Goal: Information Seeking & Learning: Find specific fact

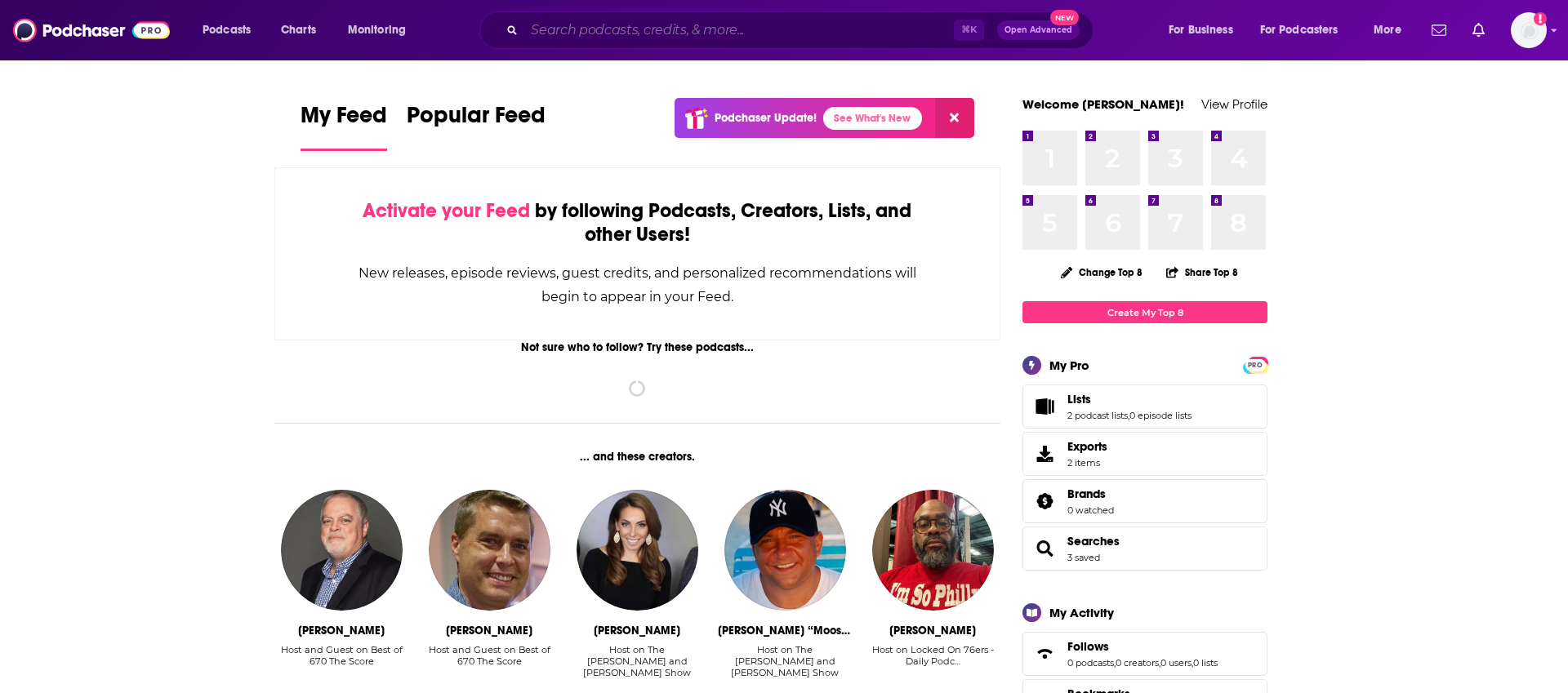
click at [661, 35] on input "Search podcasts, credits, & more..." at bounding box center [739, 29] width 429 height 26
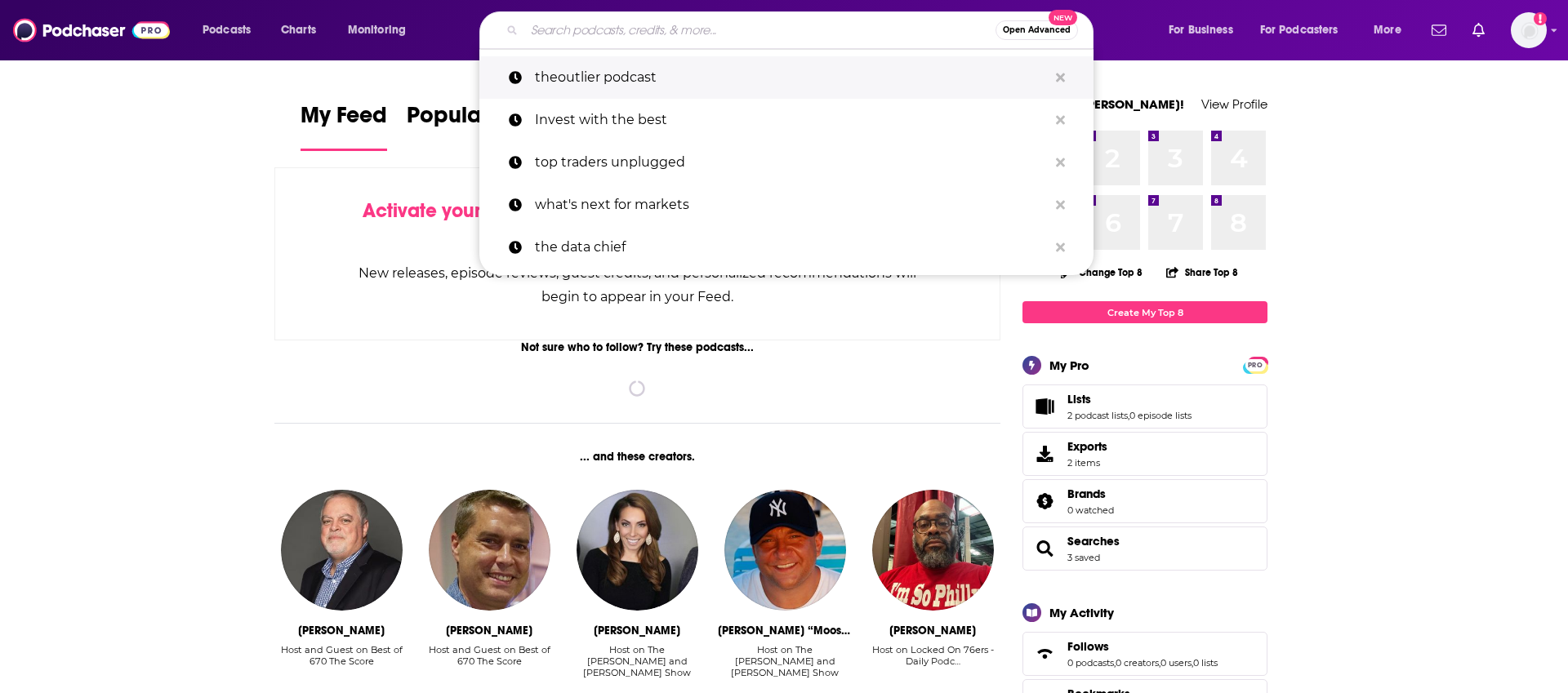
click at [668, 68] on p "theoutlier podcast" at bounding box center [791, 77] width 513 height 43
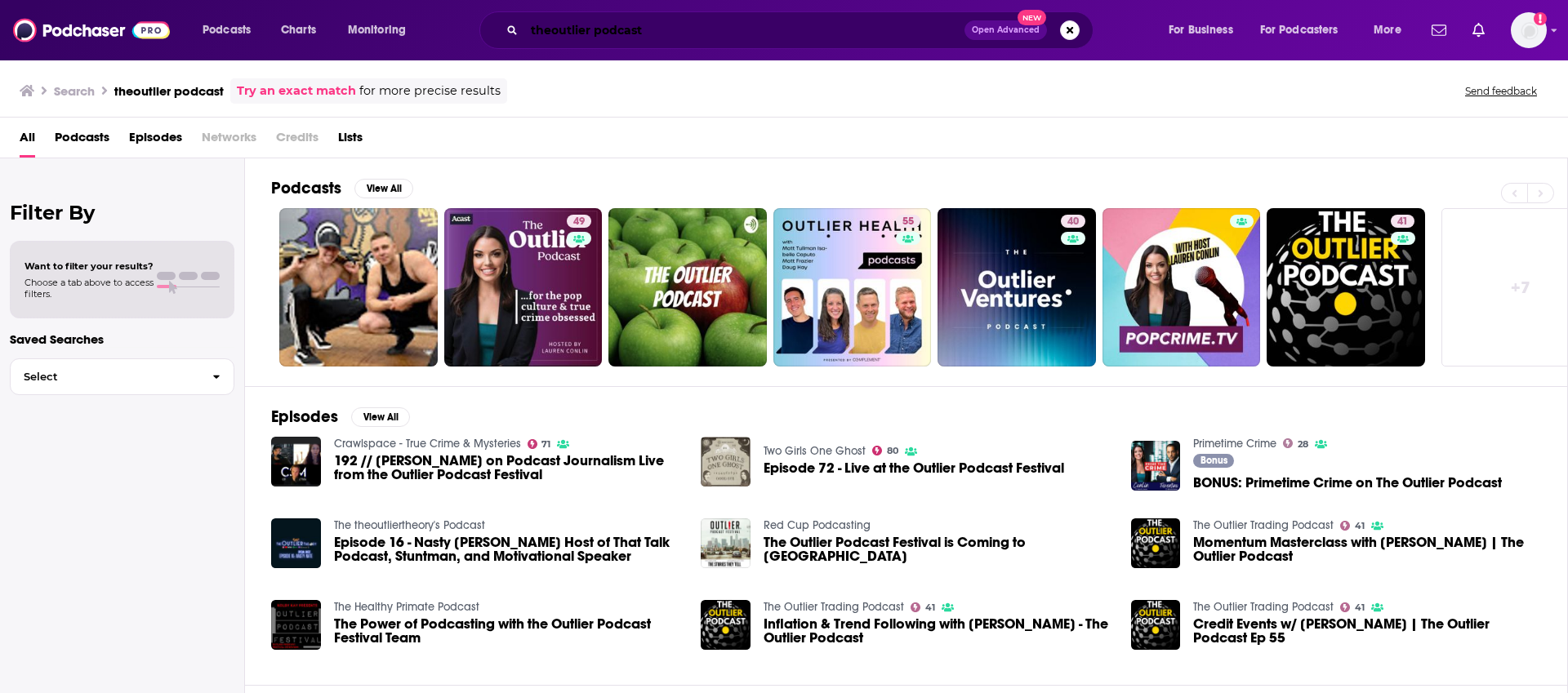
click at [551, 34] on input "theoutlier podcast" at bounding box center [745, 29] width 440 height 26
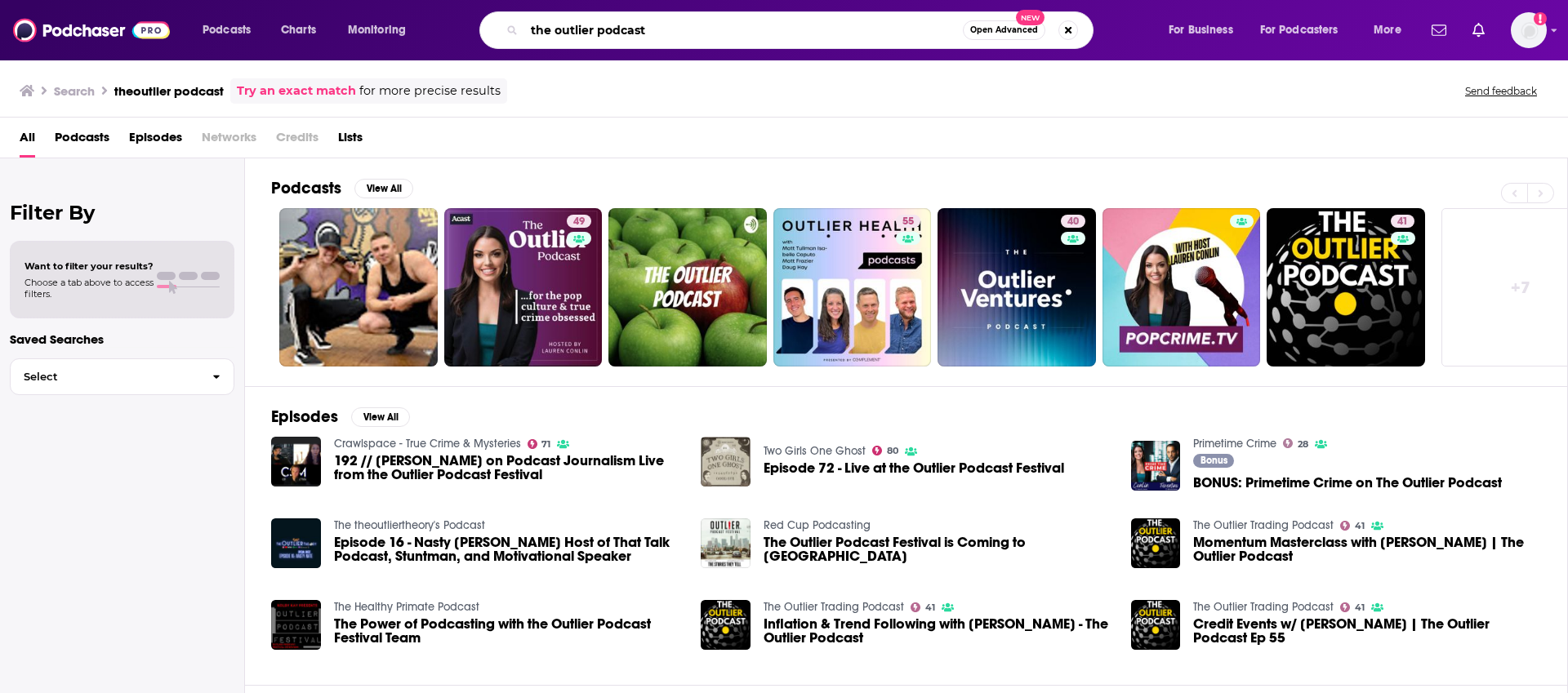
type input "the outlier podcast"
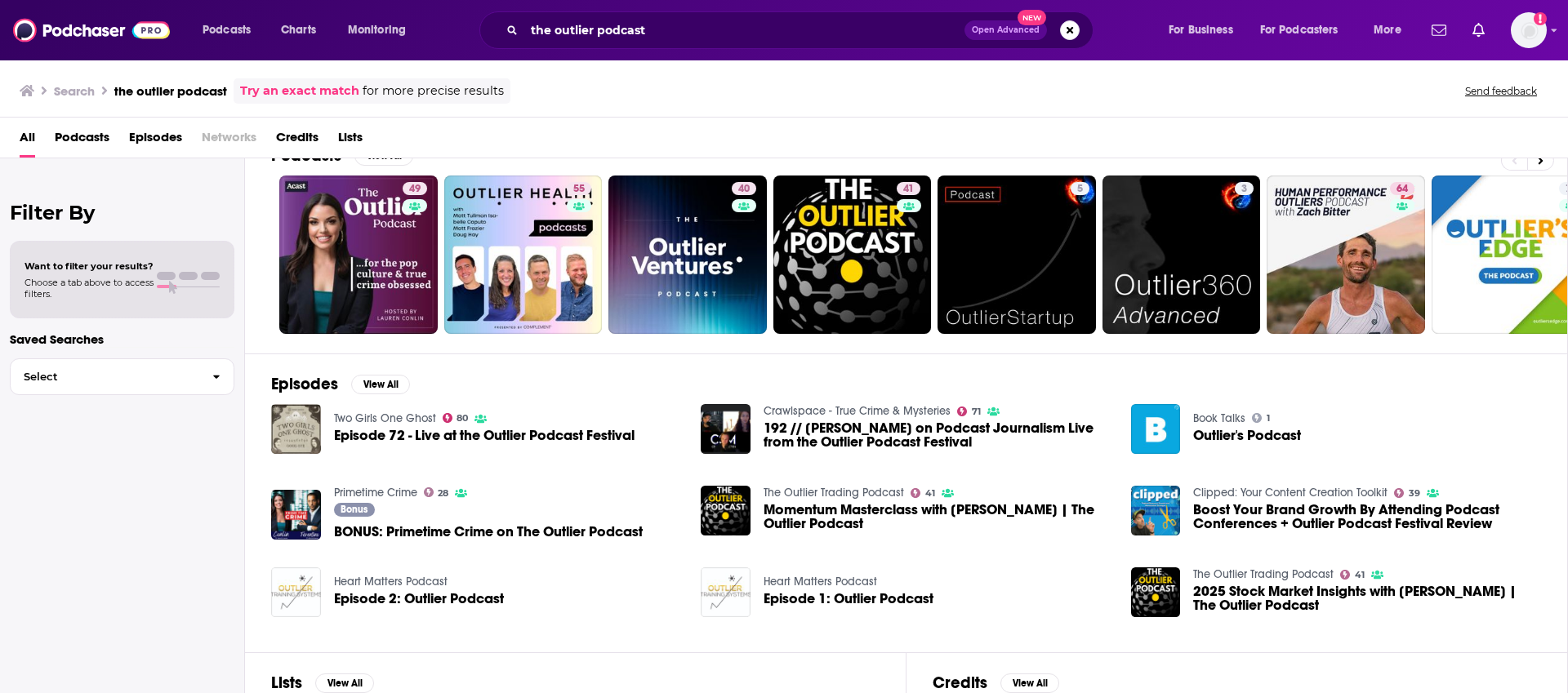
scroll to position [183, 0]
